Goal: Transaction & Acquisition: Purchase product/service

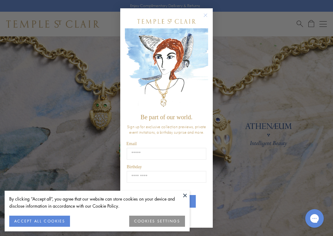
click at [184, 195] on button at bounding box center [184, 195] width 9 height 9
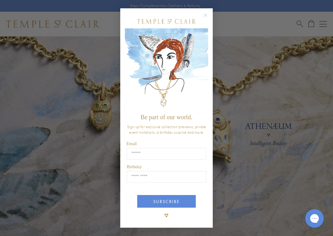
click at [210, 8] on div "Close dialog Be part of our world. Sign up for exclusive collection previews, p…" at bounding box center [166, 118] width 92 height 232
click at [207, 15] on circle "Close dialog" at bounding box center [205, 15] width 7 height 7
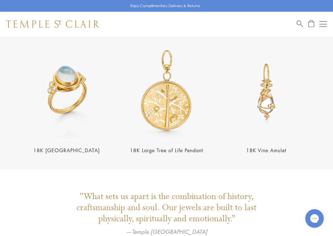
scroll to position [1027, 0]
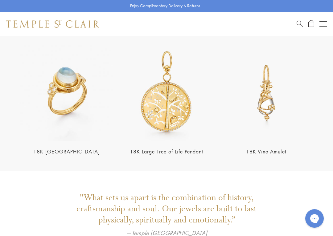
click at [59, 148] on link "18K [GEOGRAPHIC_DATA]" at bounding box center [66, 151] width 67 height 7
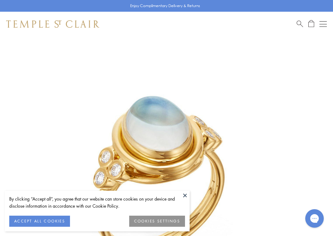
click at [187, 194] on button at bounding box center [184, 195] width 9 height 9
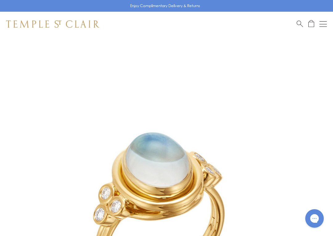
click at [2, 211] on img at bounding box center [157, 193] width 314 height 314
